Goal: Task Accomplishment & Management: Use online tool/utility

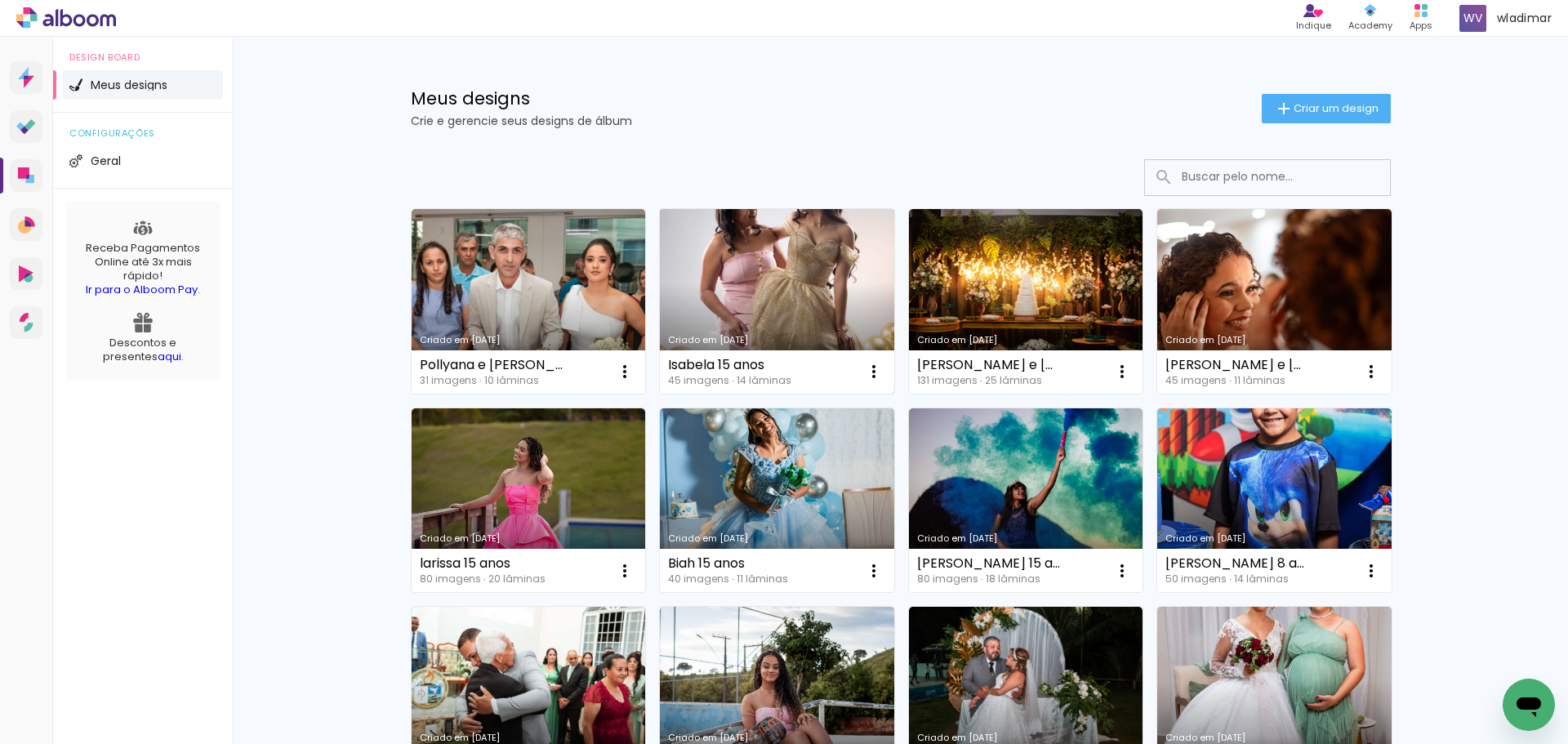
click at [822, 287] on link "Criado em [DATE]" at bounding box center [777, 301] width 234 height 185
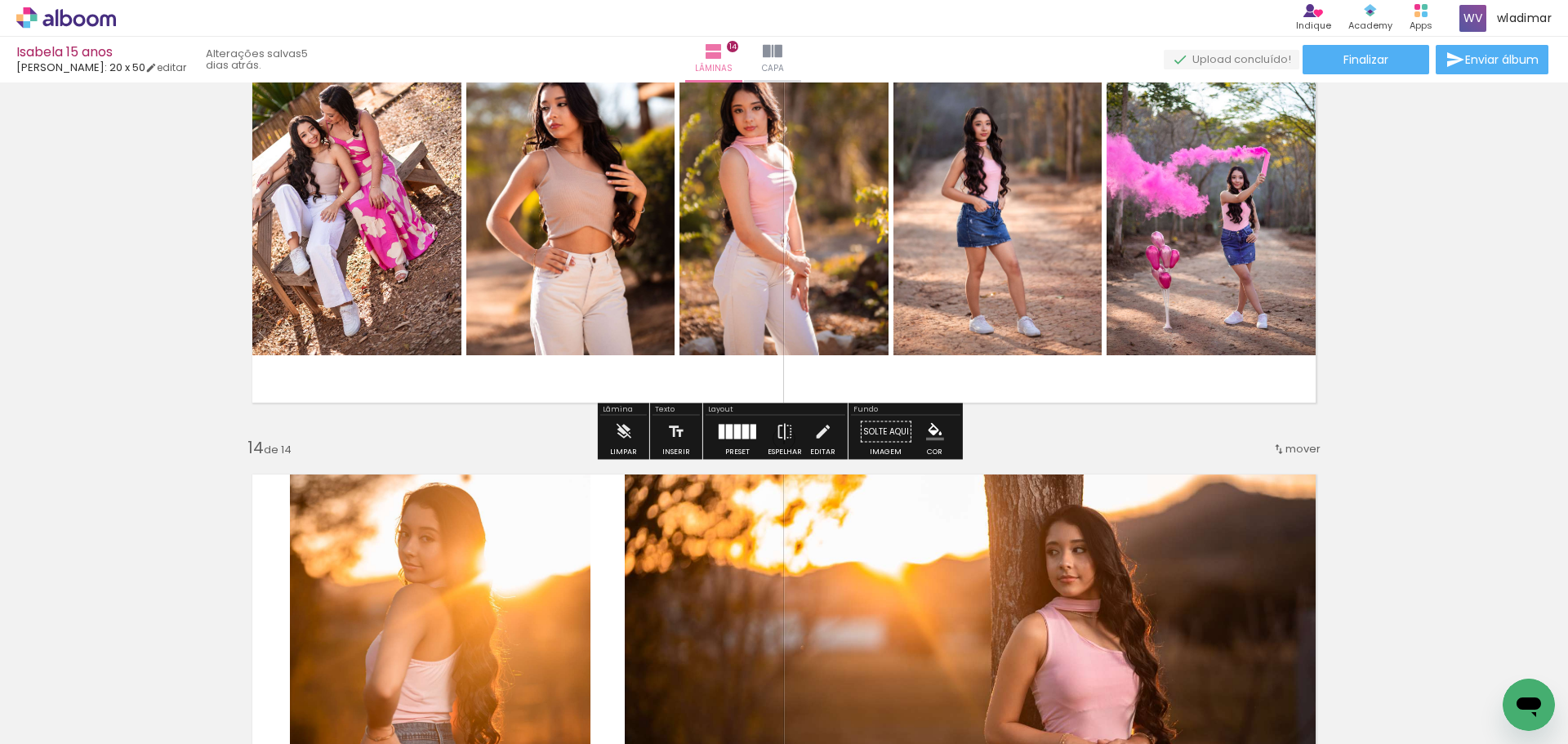
scroll to position [5802, 0]
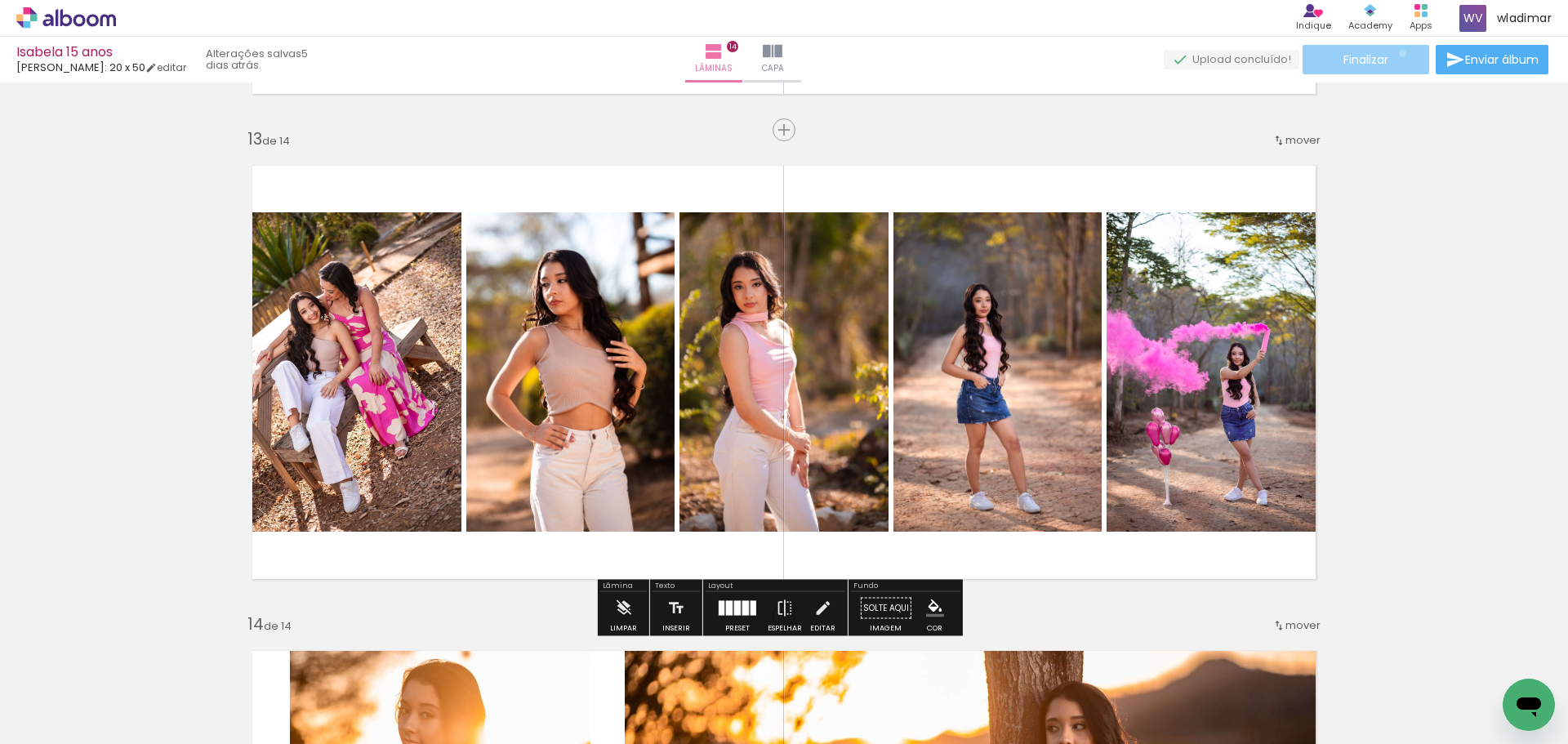
click at [1397, 53] on paper-button "Finalizar" at bounding box center [1366, 60] width 127 height 29
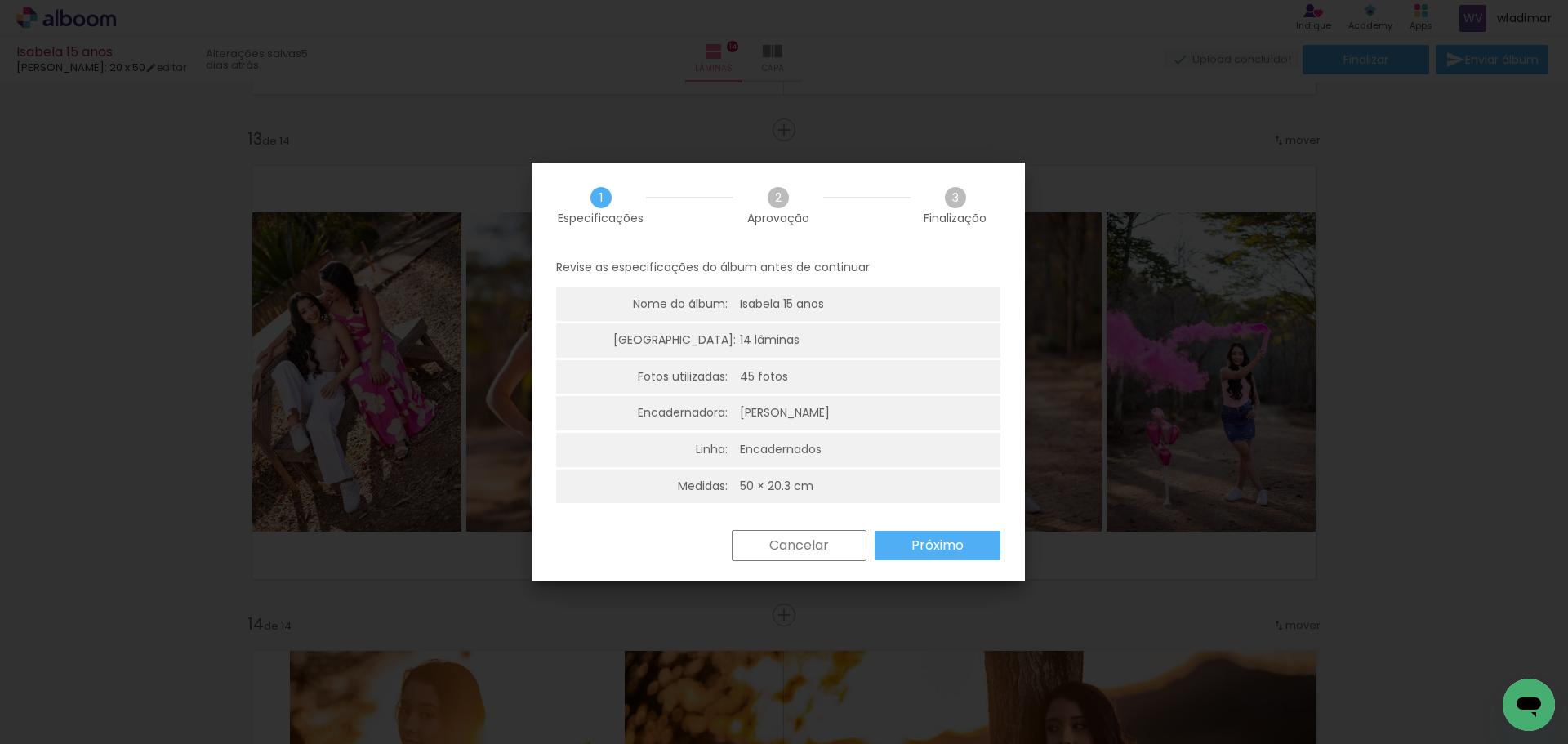
click at [0, 0] on slot "Próximo" at bounding box center [0, 0] width 0 height 0
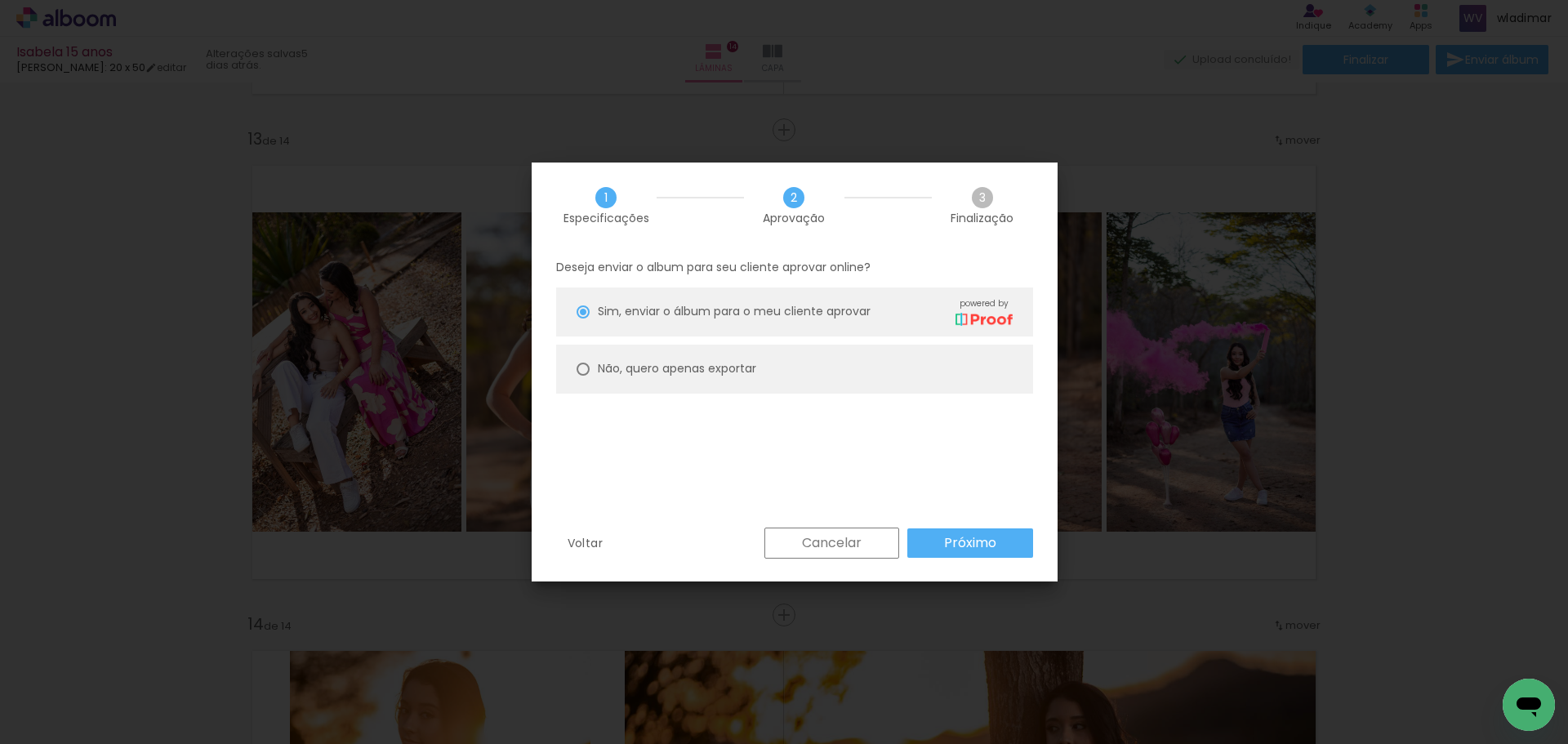
click at [729, 354] on paper-radio-button "Não, quero apenas exportar" at bounding box center [795, 369] width 477 height 49
type paper-radio-button "on"
click at [0, 0] on slot "Próximo" at bounding box center [0, 0] width 0 height 0
type input "Alta, 300 DPI"
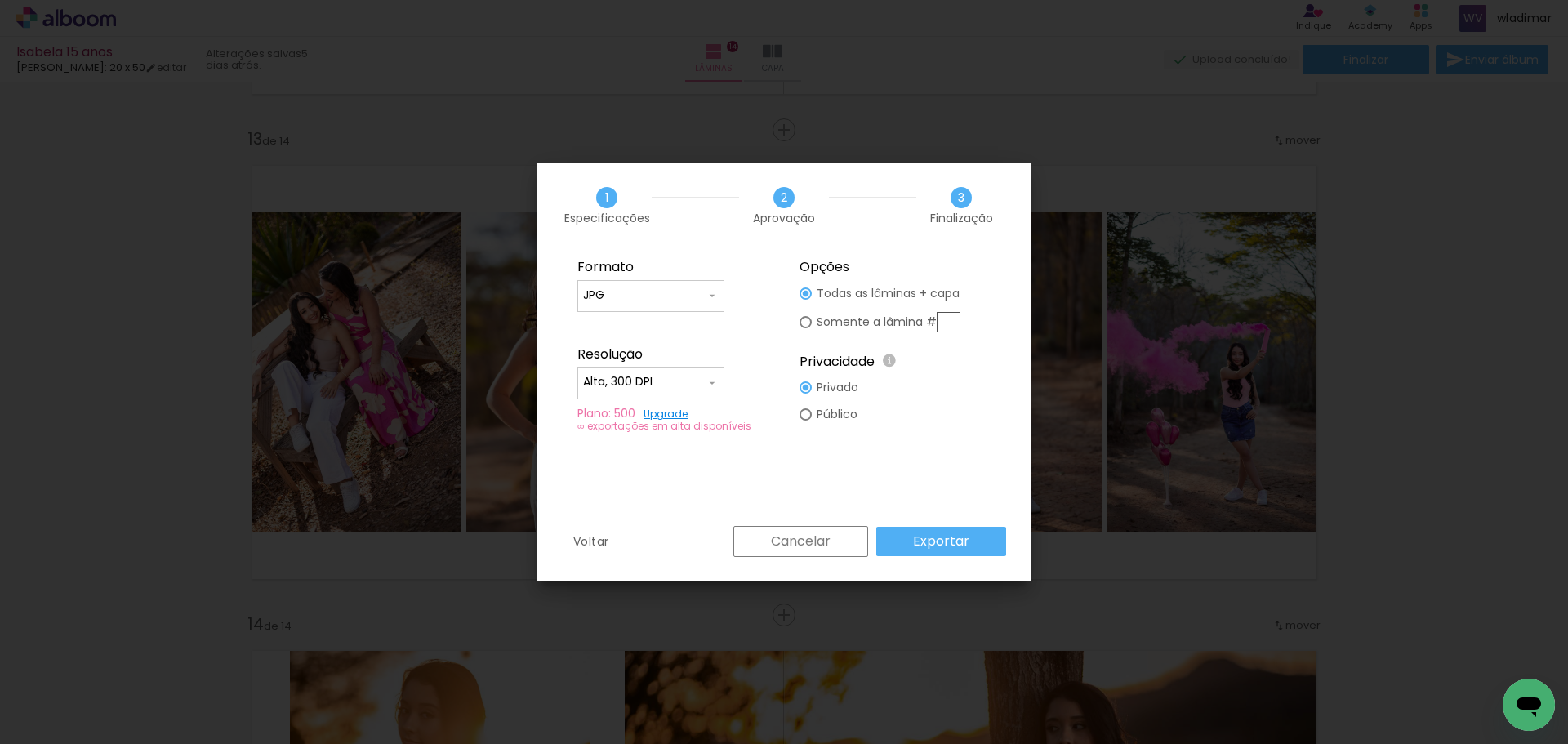
click at [981, 528] on paper-button "Exportar" at bounding box center [941, 542] width 130 height 29
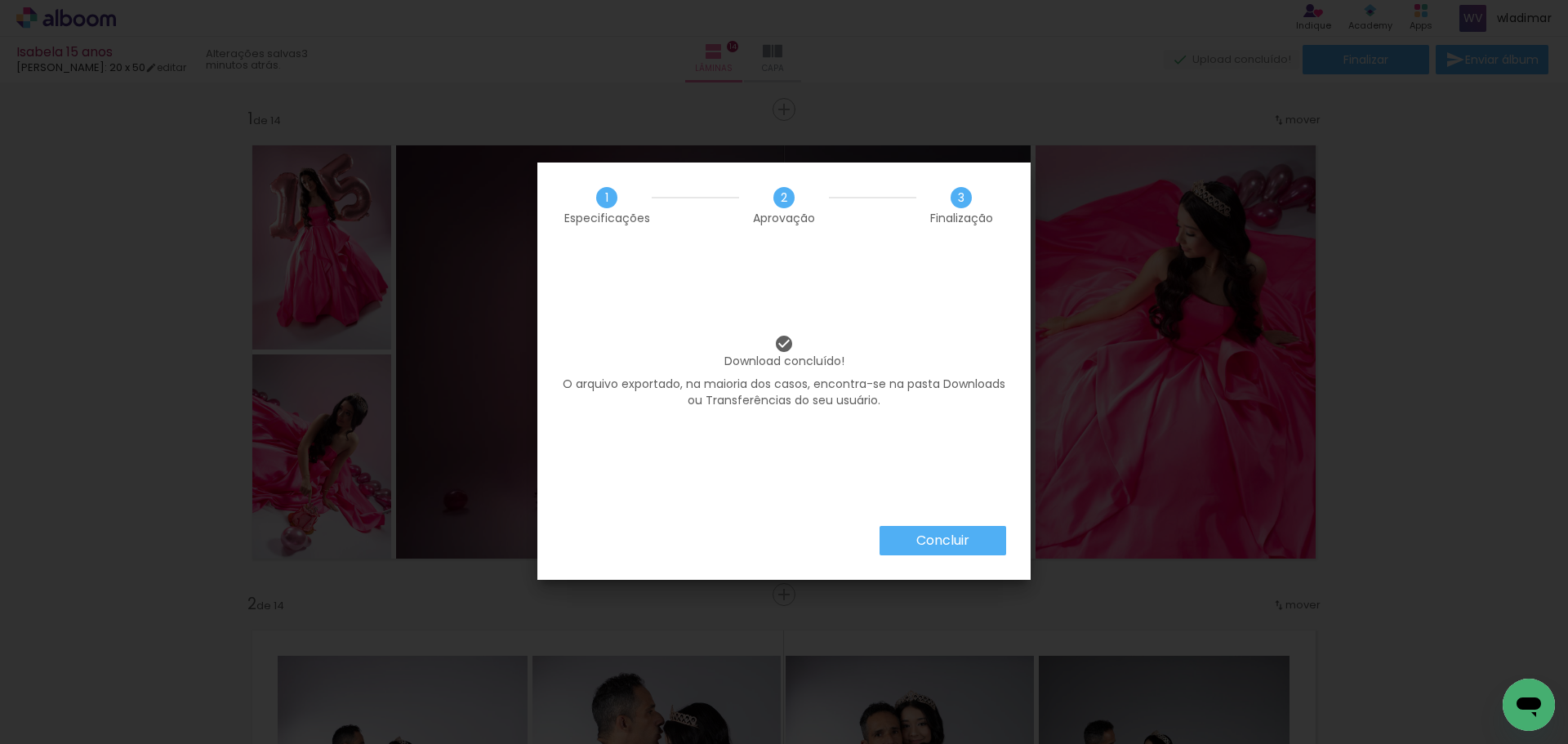
scroll to position [5802, 0]
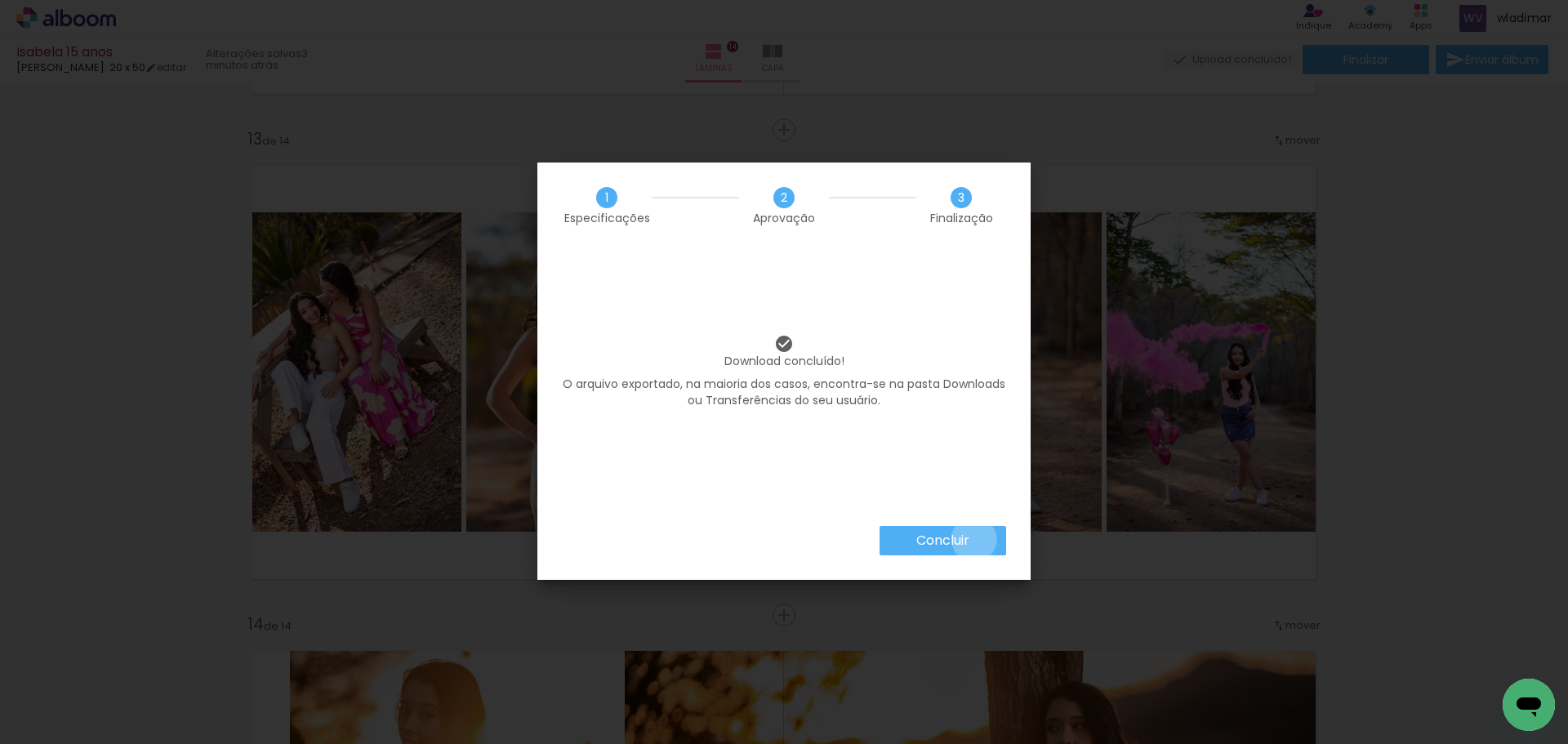
click at [972, 539] on paper-button "Concluir" at bounding box center [943, 541] width 127 height 29
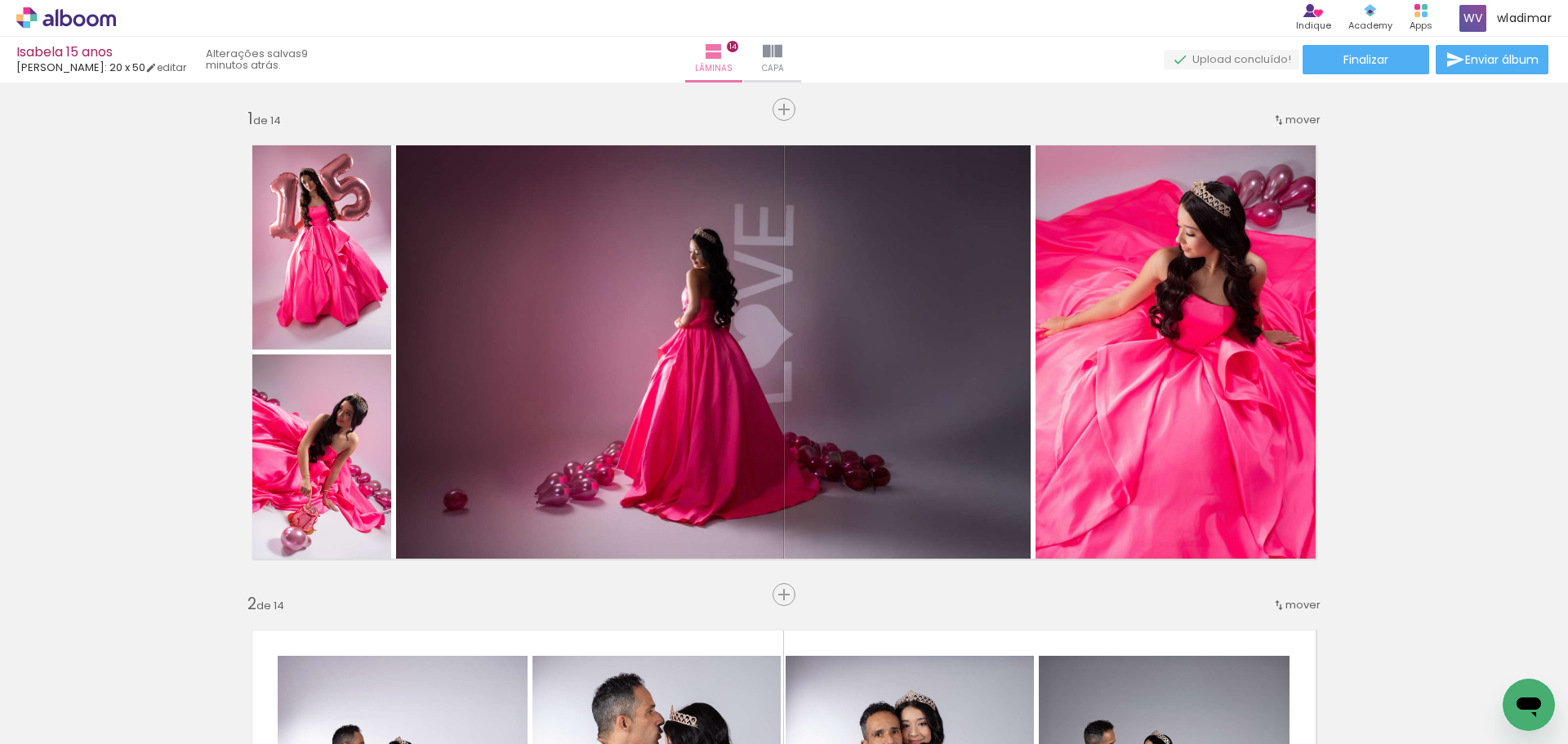
scroll to position [5802, 0]
